Goal: Information Seeking & Learning: Learn about a topic

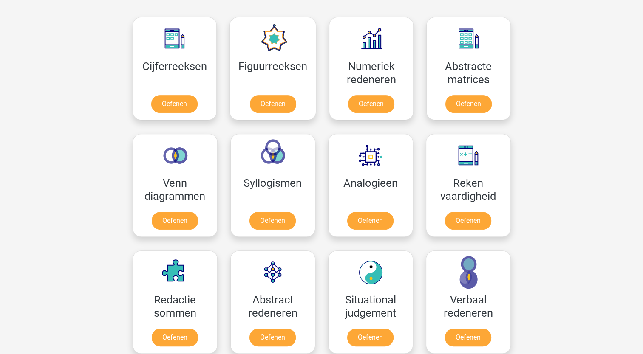
scroll to position [398, 0]
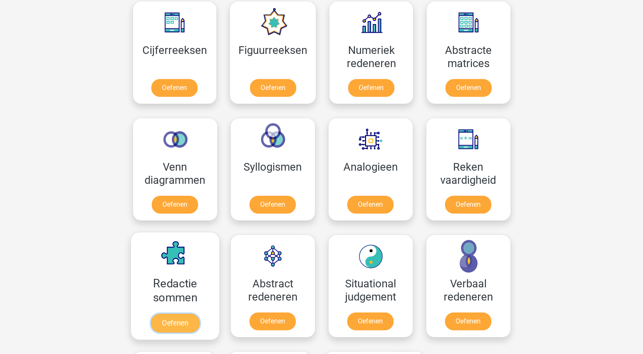
click at [182, 318] on link "Oefenen" at bounding box center [174, 323] width 48 height 19
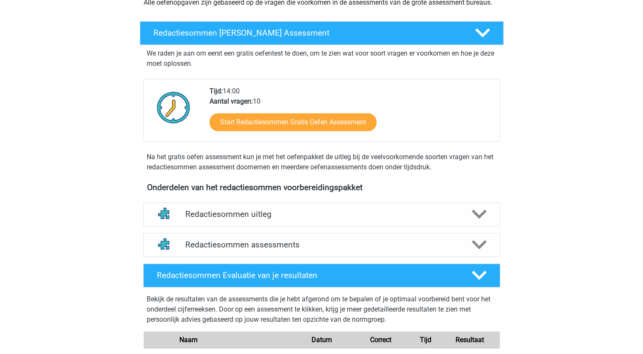
scroll to position [117, 0]
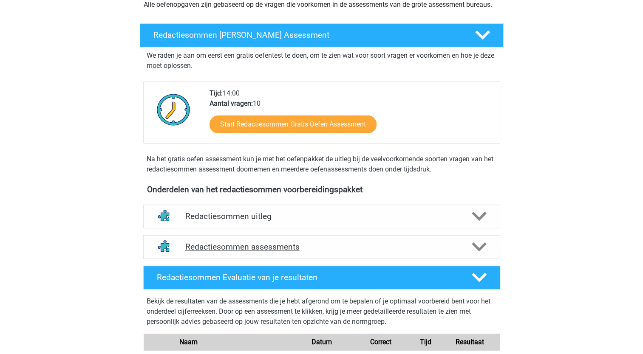
click at [480, 252] on polygon at bounding box center [479, 247] width 15 height 9
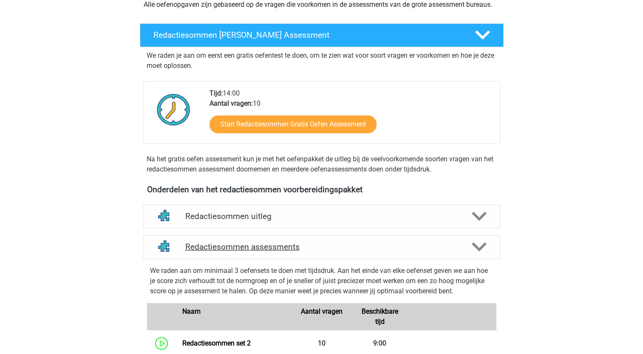
click at [207, 252] on h4 "Redactiesommen assessments" at bounding box center [321, 247] width 273 height 10
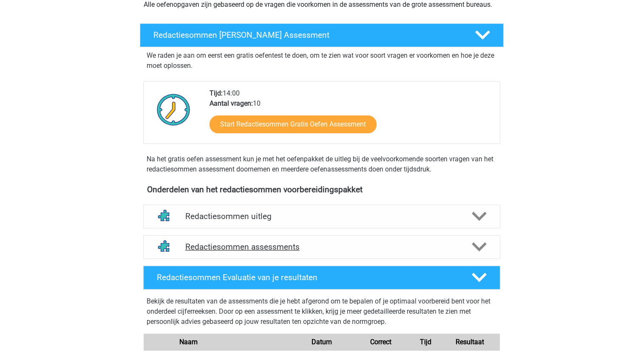
click at [207, 252] on h4 "Redactiesommen assessments" at bounding box center [321, 247] width 273 height 10
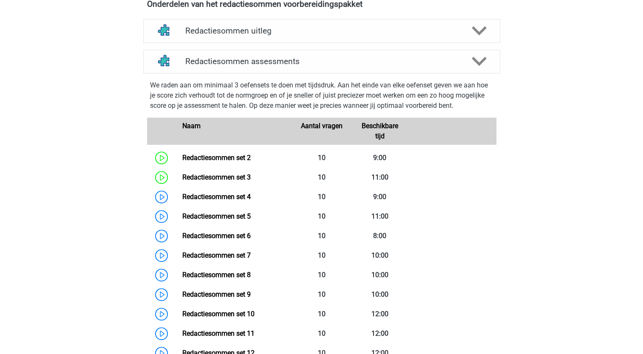
scroll to position [309, 0]
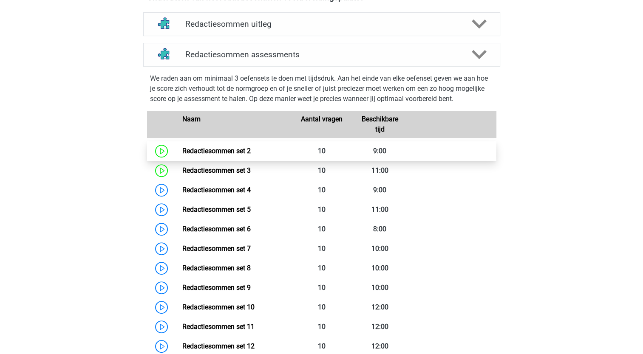
click at [206, 155] on link "Redactiesommen set 2" at bounding box center [216, 151] width 68 height 8
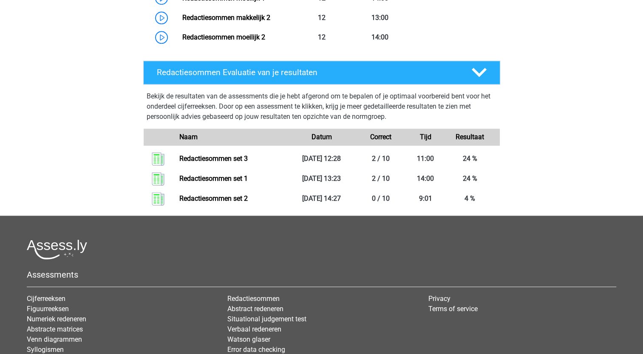
scroll to position [856, 0]
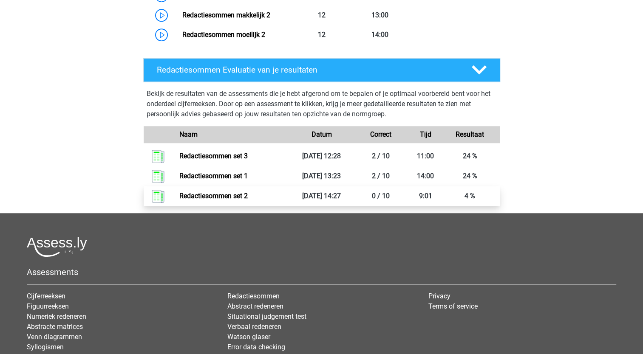
click at [211, 200] on link "Redactiesommen set 2" at bounding box center [213, 196] width 68 height 8
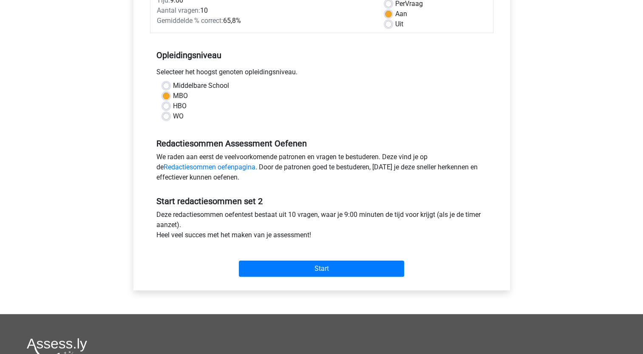
scroll to position [134, 0]
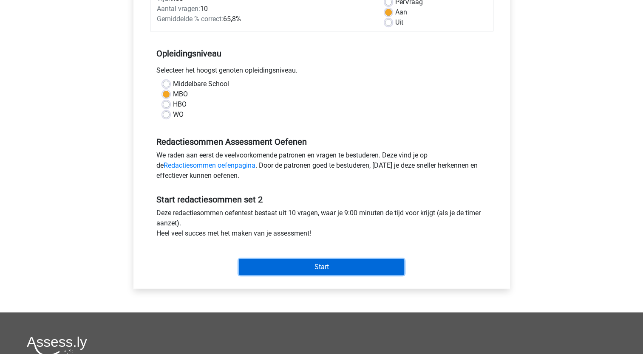
click at [291, 268] on input "Start" at bounding box center [321, 267] width 165 height 16
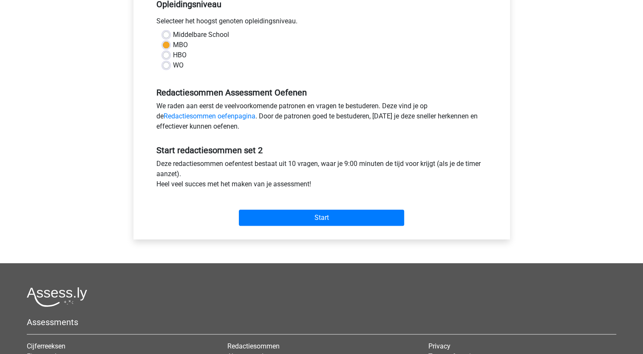
scroll to position [150, 0]
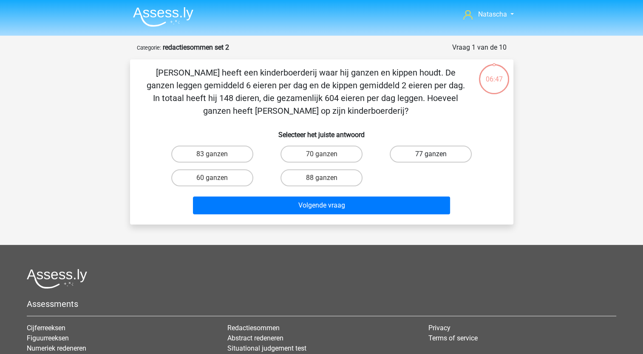
click at [442, 157] on label "77 ganzen" at bounding box center [431, 154] width 82 height 17
click at [436, 157] on input "77 ganzen" at bounding box center [434, 157] width 6 height 6
radio input "true"
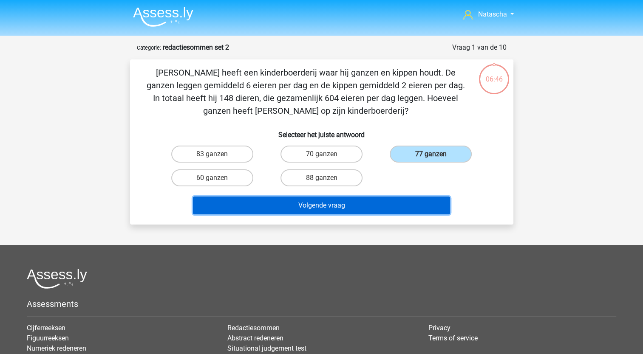
click at [329, 212] on button "Volgende vraag" at bounding box center [321, 206] width 257 height 18
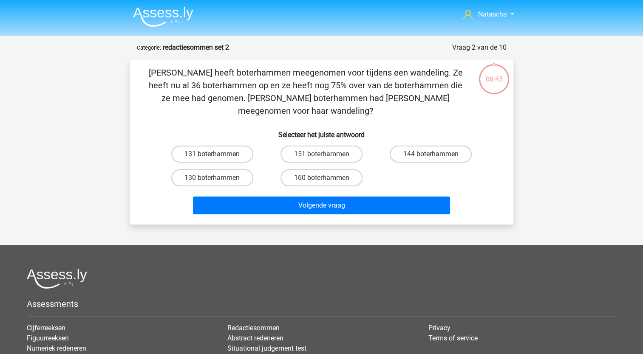
scroll to position [42, 0]
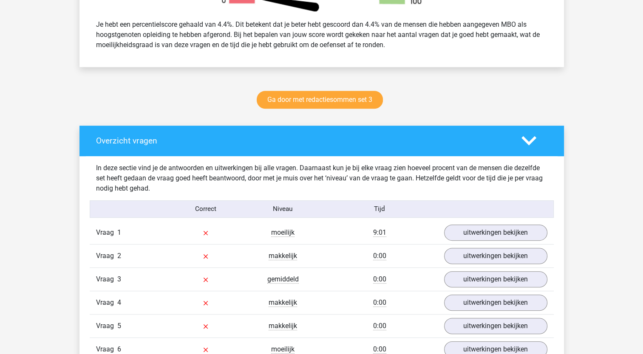
scroll to position [365, 0]
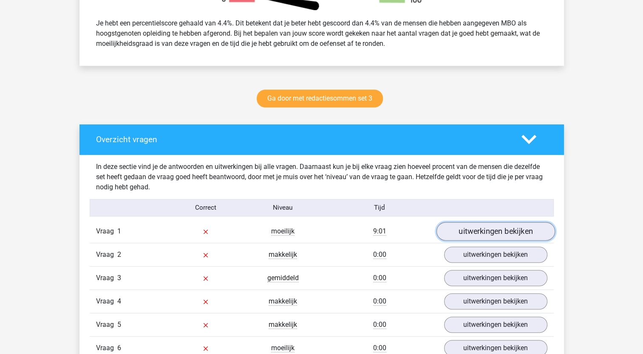
click at [470, 234] on link "uitwerkingen bekijken" at bounding box center [495, 231] width 119 height 19
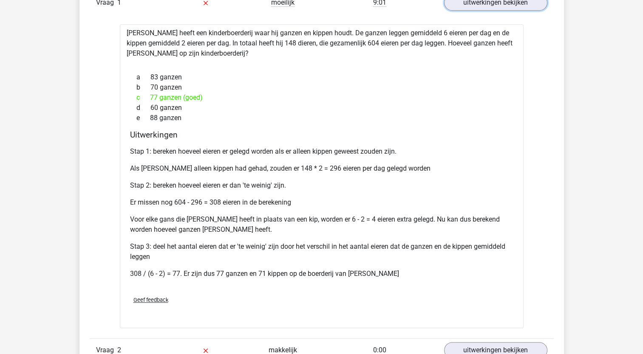
scroll to position [595, 0]
click at [643, 351] on div "Natascha [EMAIL_ADDRESS][DOMAIN_NAME]" at bounding box center [321, 357] width 643 height 1904
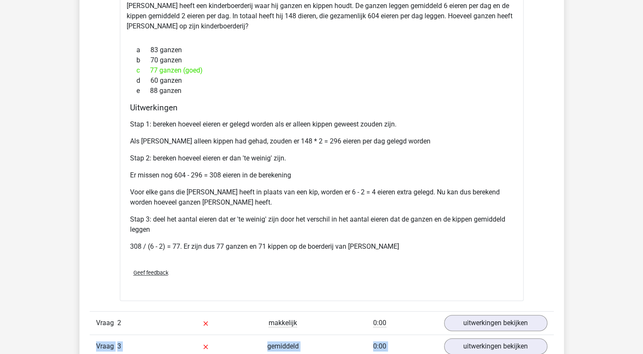
click at [643, 351] on div "Natascha [EMAIL_ADDRESS][DOMAIN_NAME]" at bounding box center [321, 330] width 643 height 1904
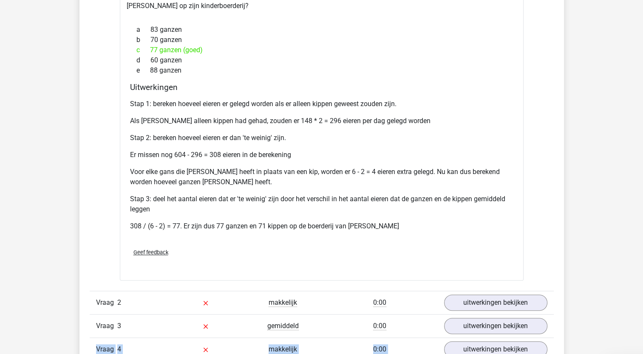
click at [643, 351] on div "Natascha [EMAIL_ADDRESS][DOMAIN_NAME]" at bounding box center [321, 310] width 643 height 1904
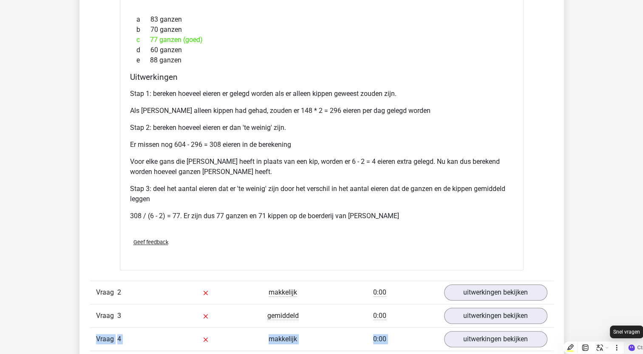
click at [643, 351] on span "Ctrl J" at bounding box center [643, 348] width 13 height 8
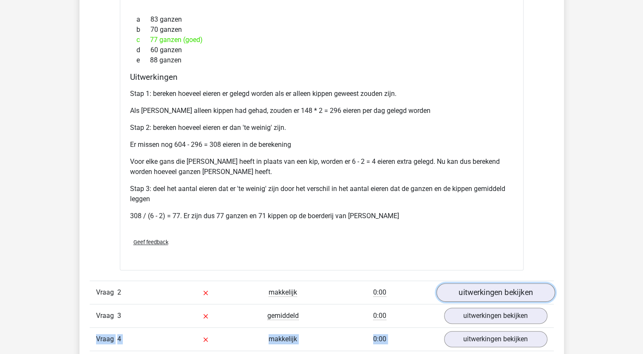
click at [483, 292] on link "uitwerkingen bekijken" at bounding box center [495, 292] width 119 height 19
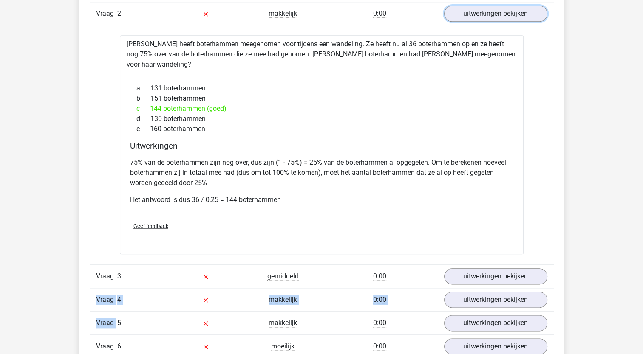
scroll to position [936, 0]
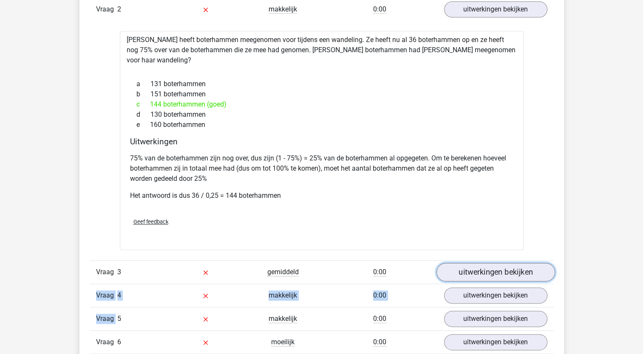
click at [490, 263] on link "uitwerkingen bekijken" at bounding box center [495, 272] width 119 height 19
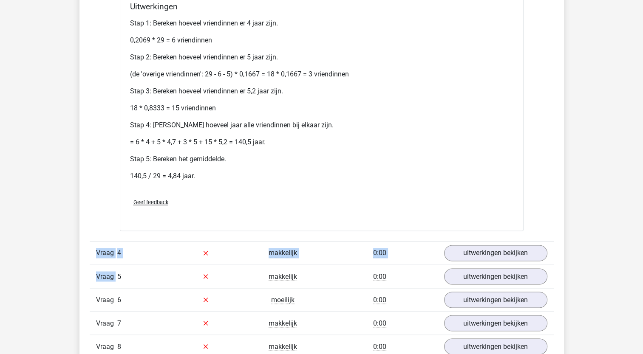
scroll to position [1357, 0]
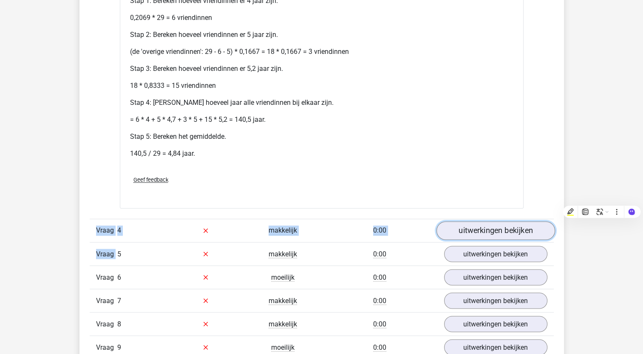
click at [476, 221] on link "uitwerkingen bekijken" at bounding box center [495, 230] width 119 height 19
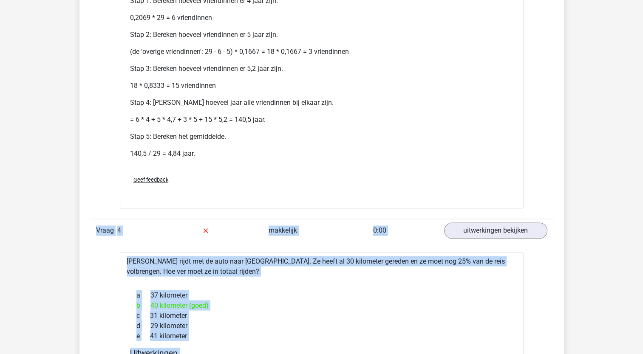
click at [439, 311] on div "c 31 kilometer" at bounding box center [321, 316] width 383 height 10
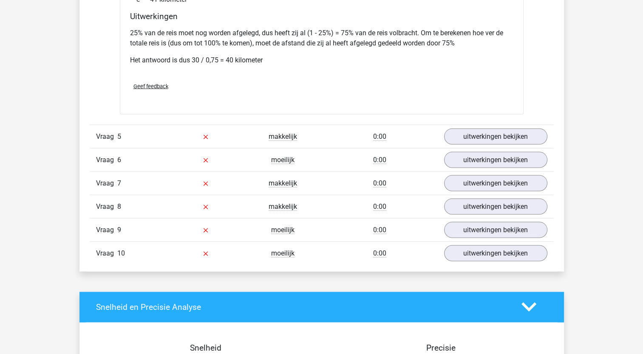
scroll to position [1690, 0]
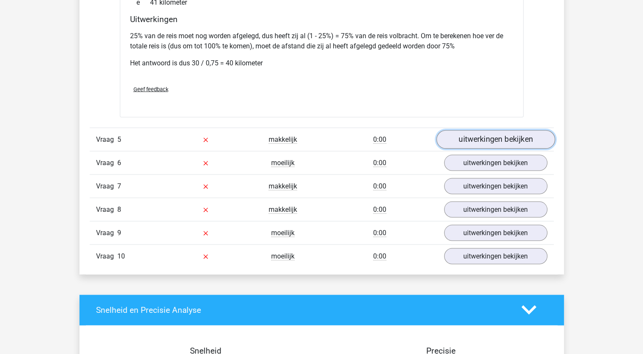
click at [476, 130] on link "uitwerkingen bekijken" at bounding box center [495, 139] width 119 height 19
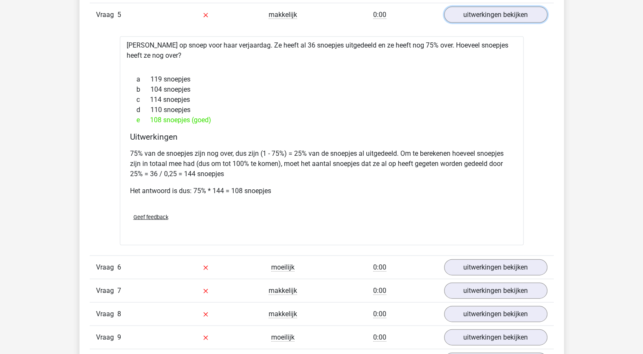
scroll to position [1849, 0]
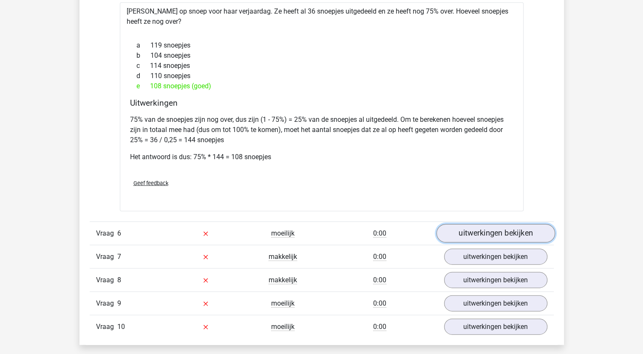
click at [463, 224] on link "uitwerkingen bekijken" at bounding box center [495, 233] width 119 height 19
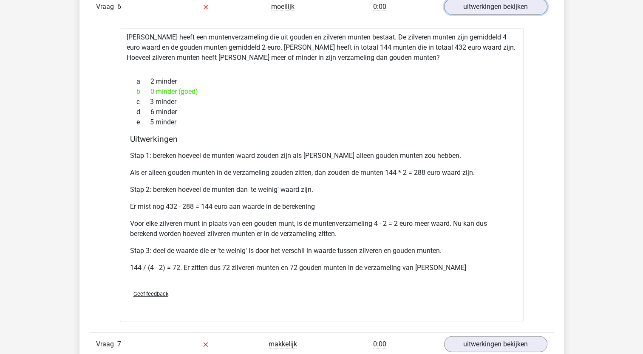
scroll to position [2093, 0]
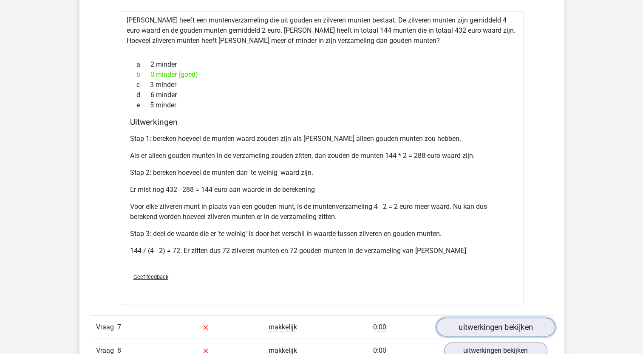
click at [484, 318] on link "uitwerkingen bekijken" at bounding box center [495, 327] width 119 height 19
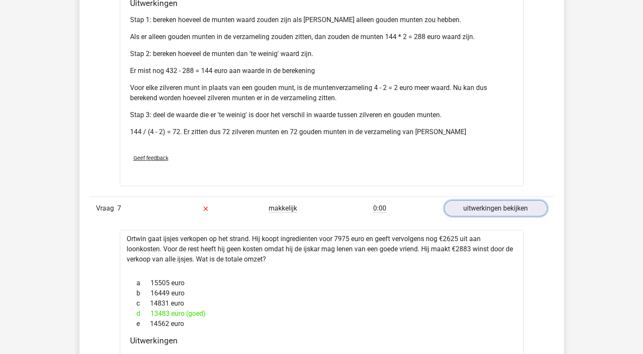
scroll to position [2490, 0]
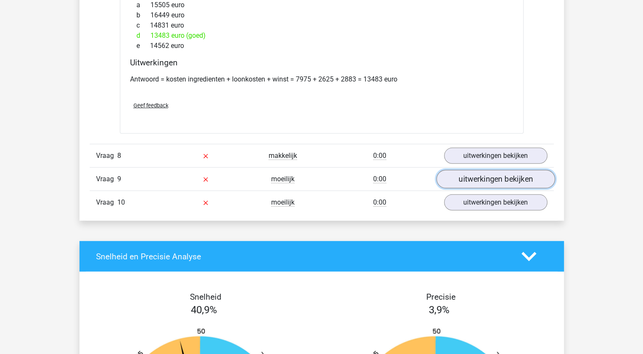
click at [459, 170] on link "uitwerkingen bekijken" at bounding box center [495, 179] width 119 height 19
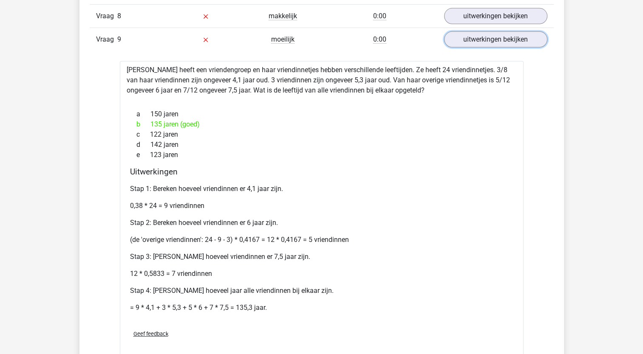
scroll to position [2638, 0]
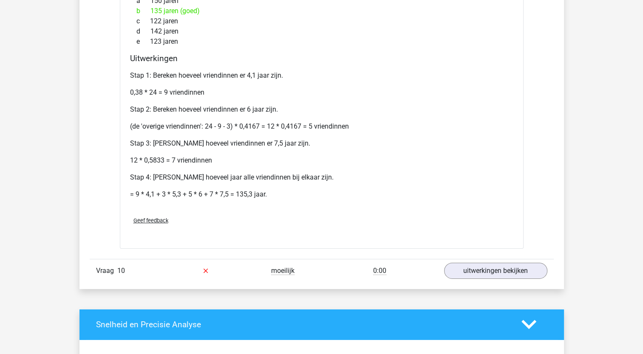
scroll to position [2774, 0]
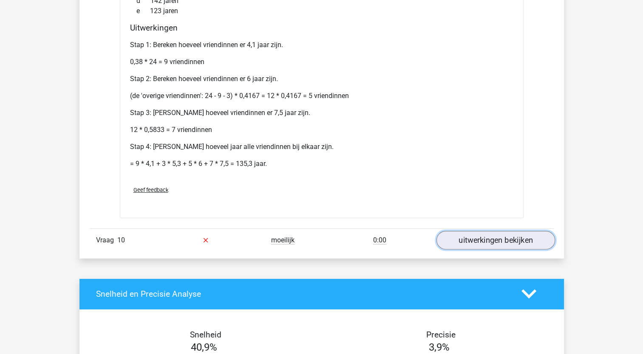
click at [476, 231] on link "uitwerkingen bekijken" at bounding box center [495, 240] width 119 height 19
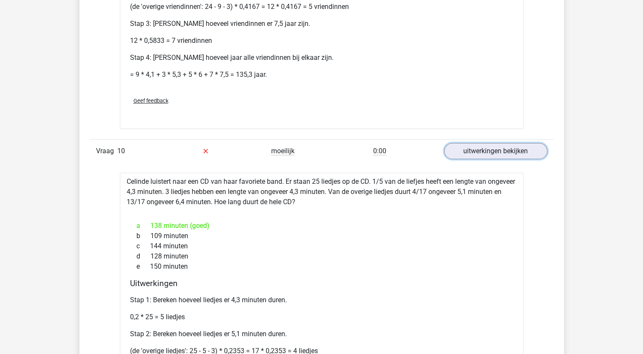
scroll to position [2876, 0]
